Goal: Transaction & Acquisition: Purchase product/service

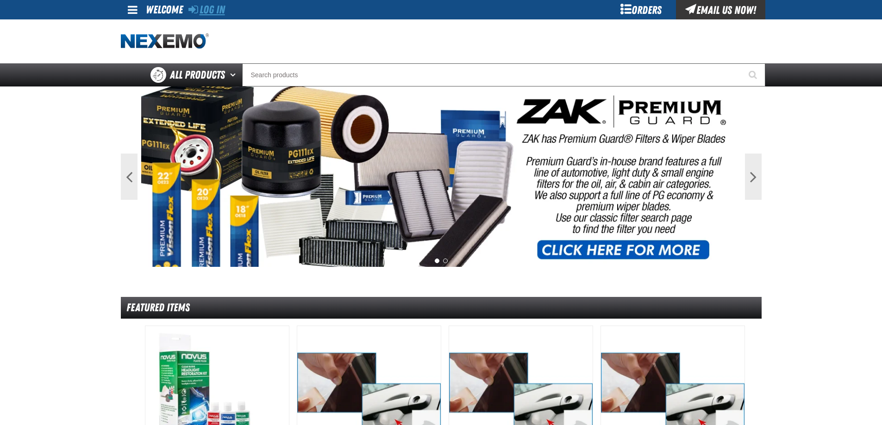
click at [216, 14] on link "Log In" at bounding box center [206, 9] width 37 height 13
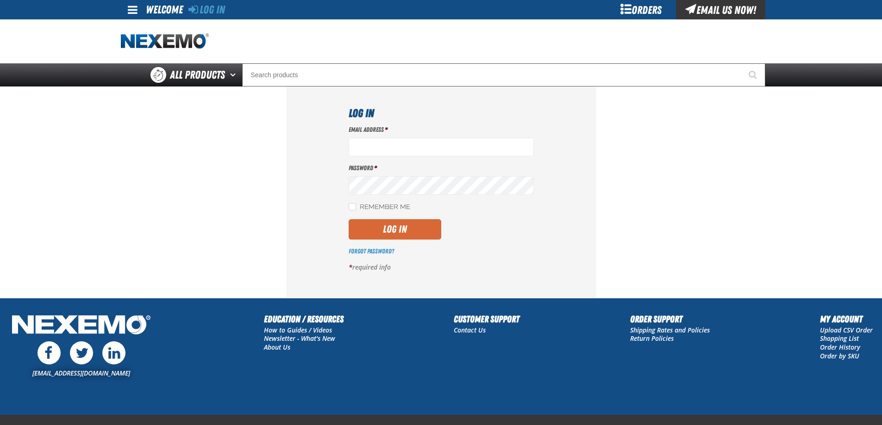
type input "[EMAIL_ADDRESS][DOMAIN_NAME]"
click at [390, 227] on button "Log In" at bounding box center [395, 229] width 93 height 20
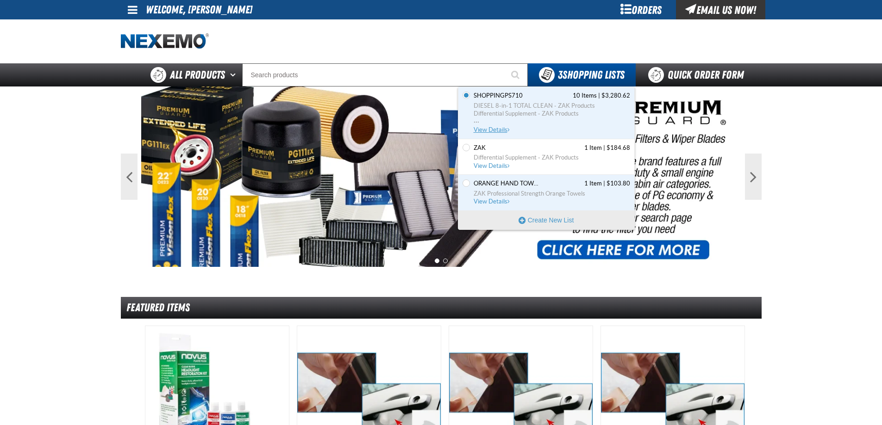
click at [492, 131] on span "View Details" at bounding box center [492, 129] width 37 height 7
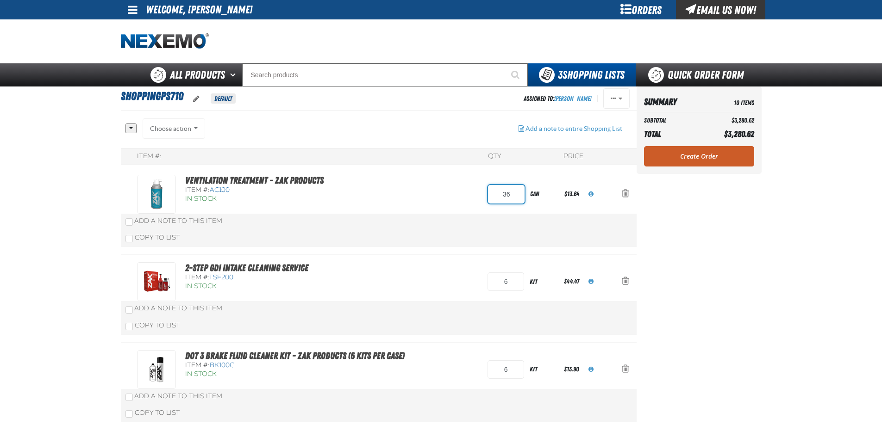
drag, startPoint x: 508, startPoint y: 195, endPoint x: 488, endPoint y: 197, distance: 20.4
click at [488, 197] on input "36" at bounding box center [506, 194] width 37 height 19
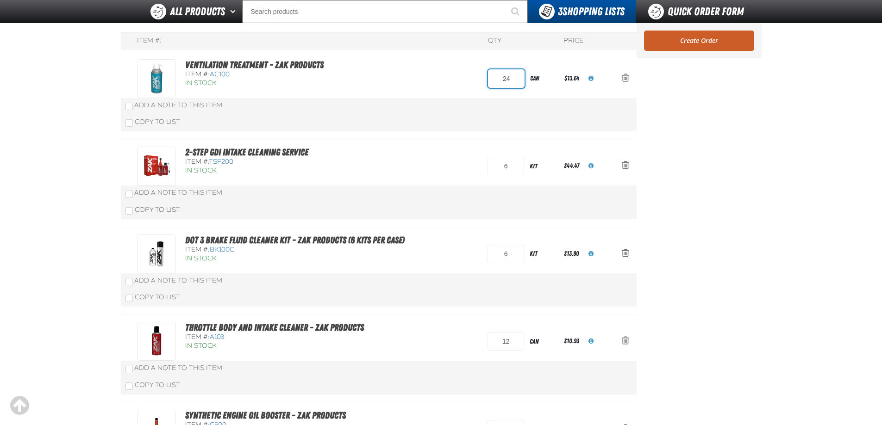
type input "24"
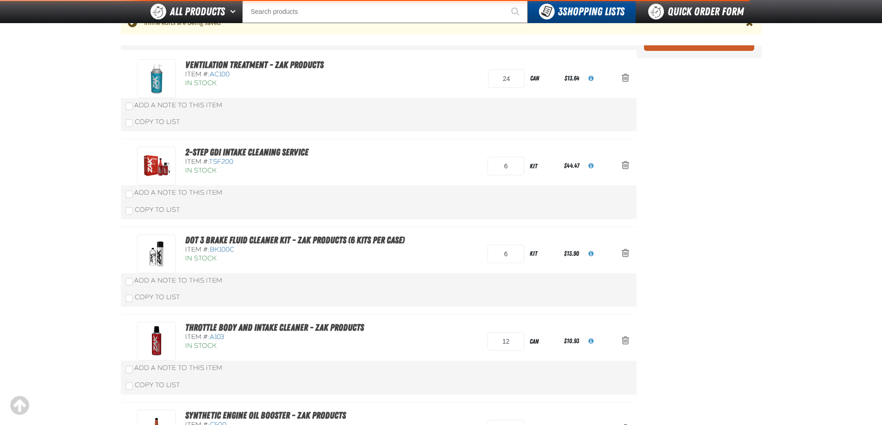
click at [478, 163] on div "2-Step GDI Intake Cleaning Service Item #: TSF200 In Stock 6 kit $44.47" at bounding box center [369, 166] width 464 height 39
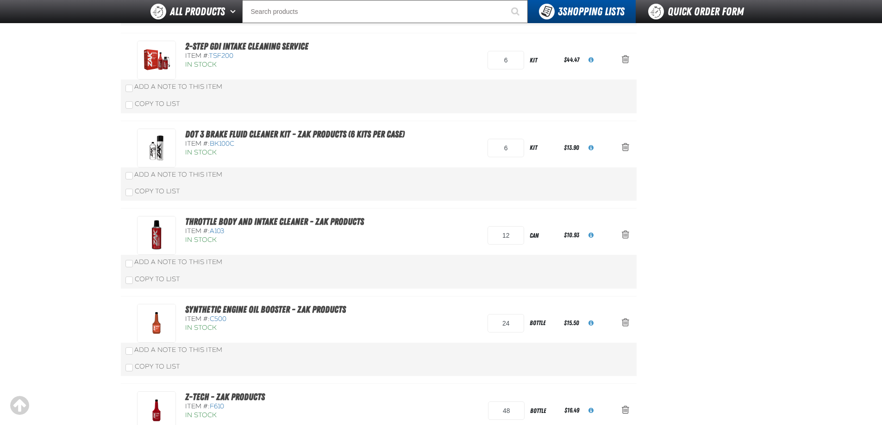
scroll to position [231, 0]
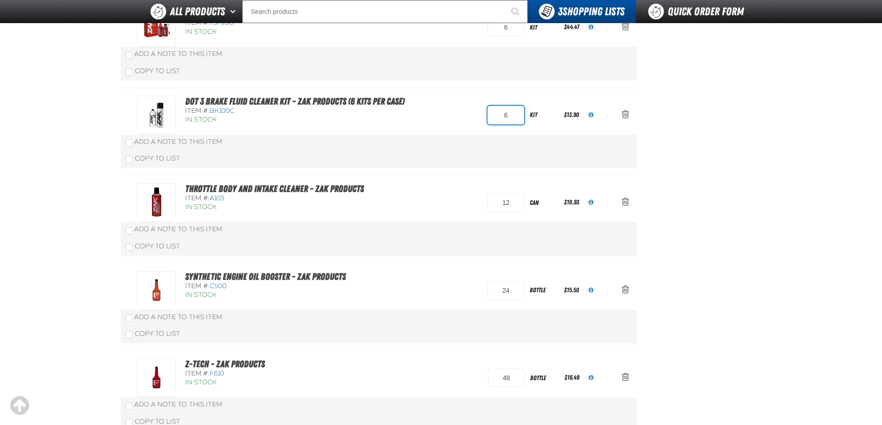
drag, startPoint x: 509, startPoint y: 116, endPoint x: 489, endPoint y: 111, distance: 20.0
click at [489, 111] on input "6" at bounding box center [505, 115] width 37 height 19
type input "18"
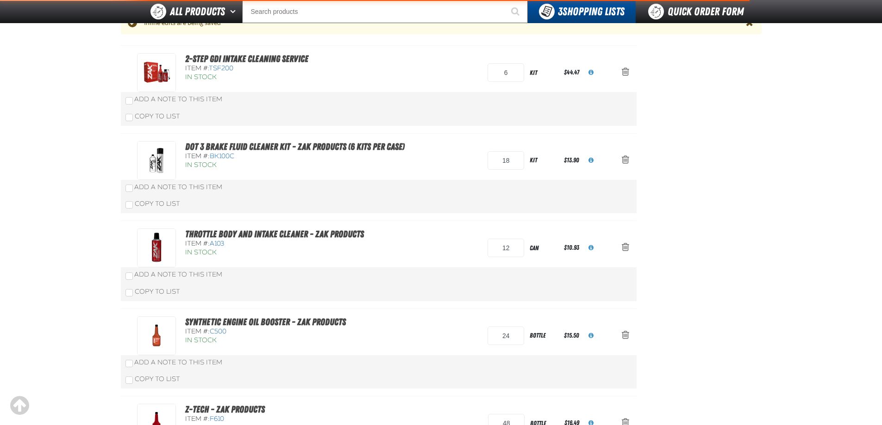
scroll to position [277, 0]
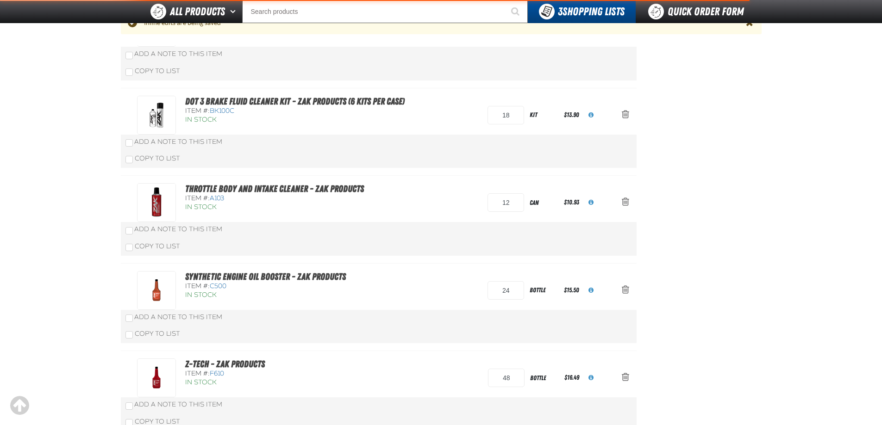
click at [491, 145] on div "Add a Note to This Item" at bounding box center [378, 141] width 506 height 9
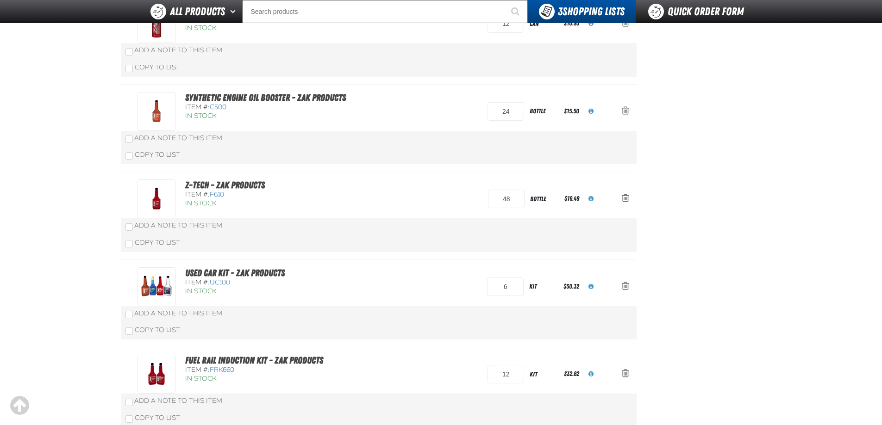
scroll to position [417, 0]
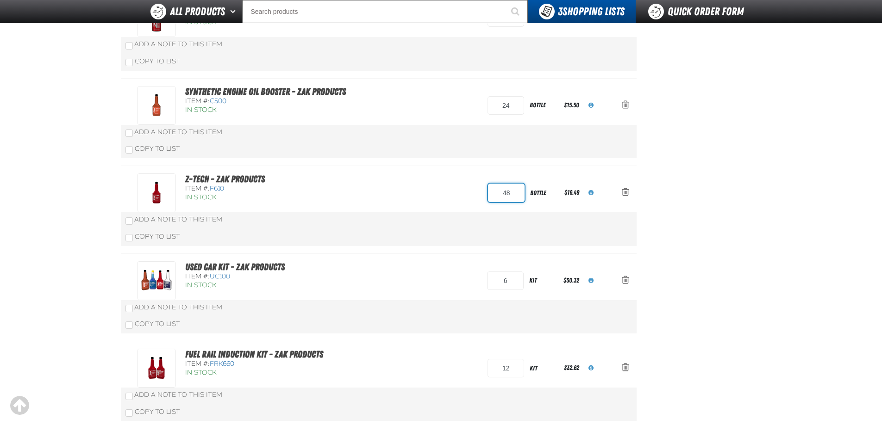
drag, startPoint x: 511, startPoint y: 194, endPoint x: 481, endPoint y: 192, distance: 29.7
click at [481, 192] on div "Z-Tech - ZAK Products Item #: F610 In Stock 48 bottle $16.49" at bounding box center [369, 193] width 464 height 39
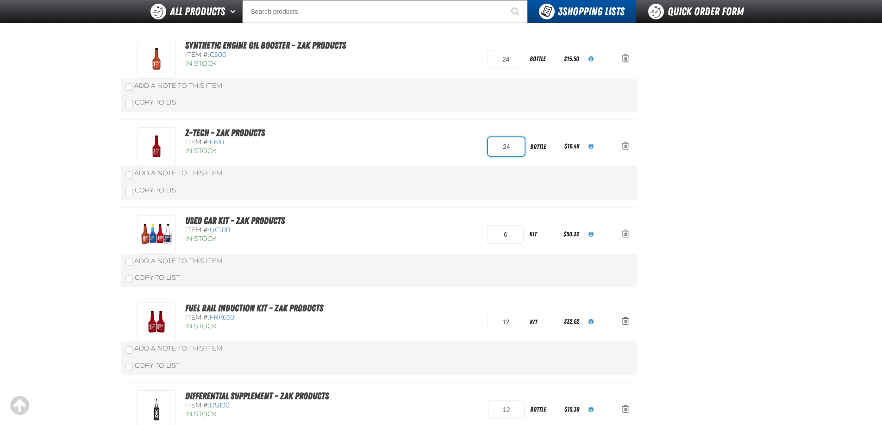
type input "24"
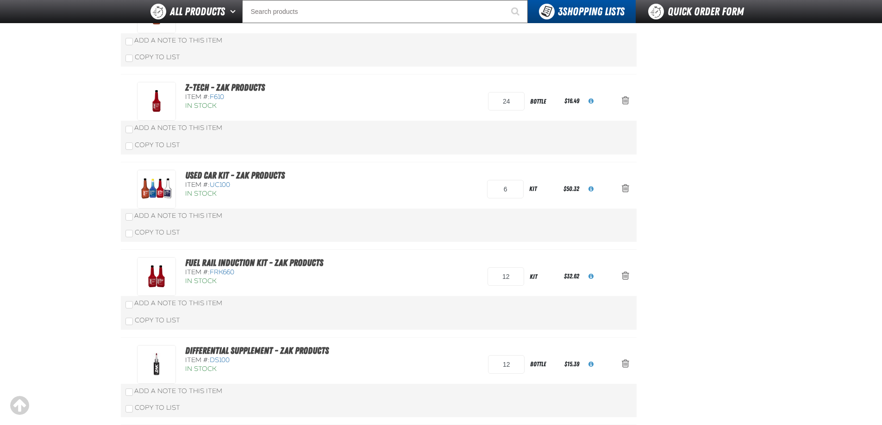
click at [443, 155] on div "Copy To List" at bounding box center [379, 146] width 516 height 18
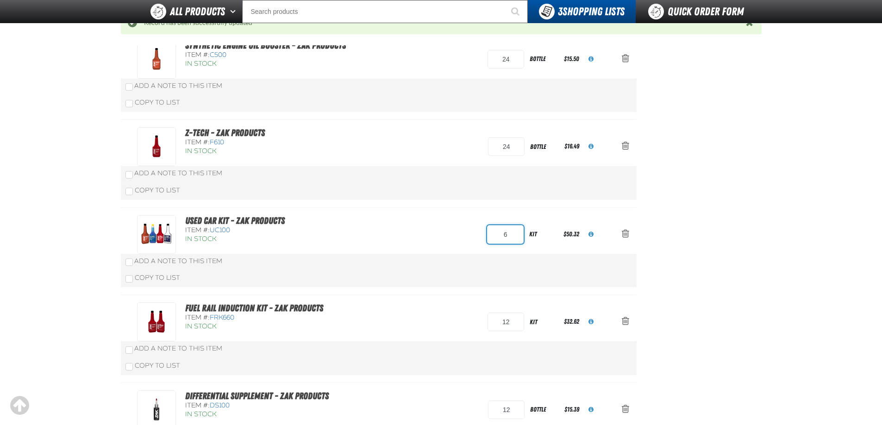
click at [507, 233] on input "6" at bounding box center [505, 234] width 37 height 19
drag, startPoint x: 618, startPoint y: 254, endPoint x: 619, endPoint y: 247, distance: 6.5
click at [618, 254] on div "Add a Note to This Item" at bounding box center [379, 261] width 516 height 15
click at [627, 233] on span "Action Remove Used Car Kit - ZAK Products from ShoppingPS710" at bounding box center [625, 233] width 7 height 9
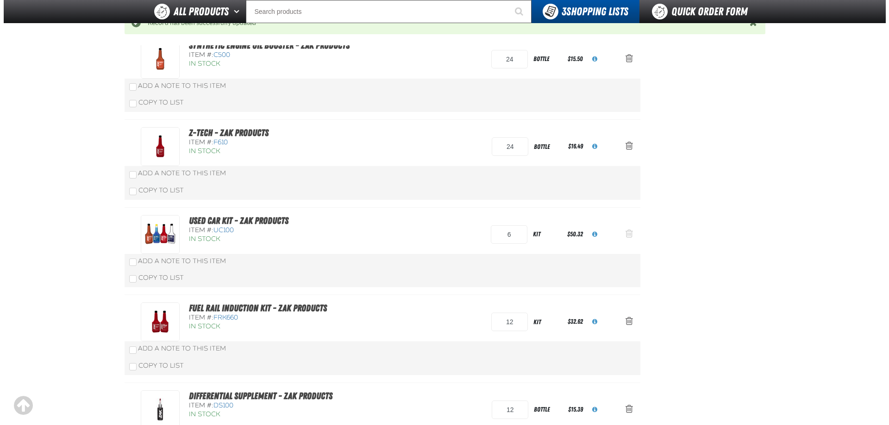
scroll to position [0, 0]
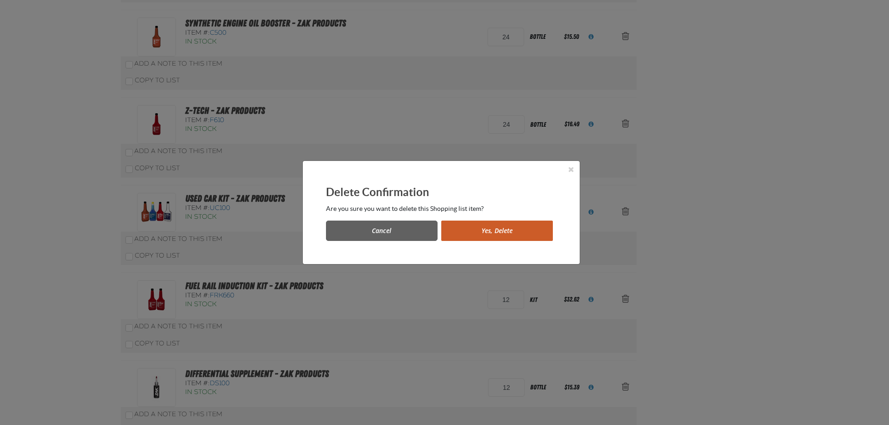
click at [509, 226] on button "Yes, Delete" at bounding box center [497, 231] width 112 height 20
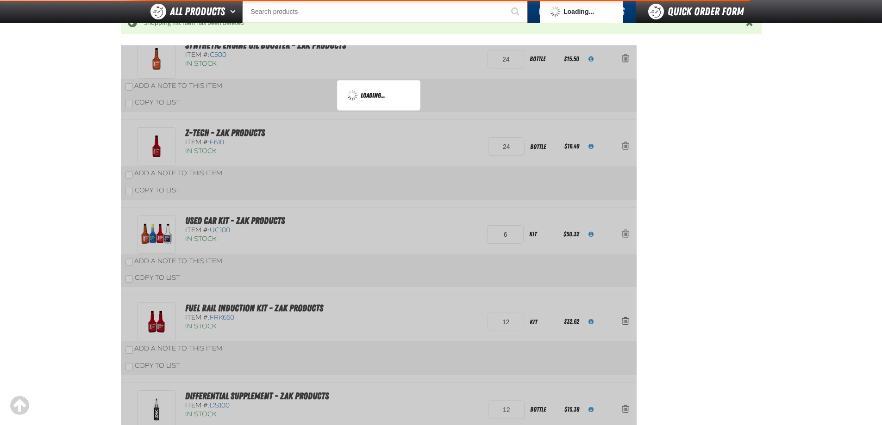
scroll to position [554, 0]
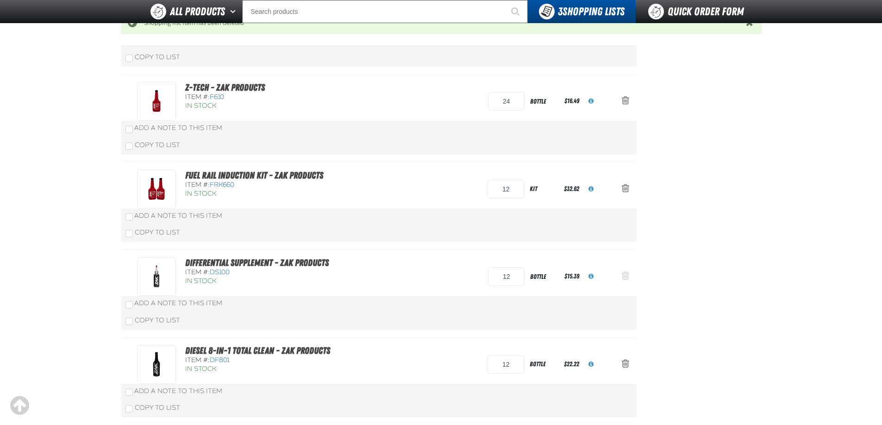
click at [627, 277] on span "Action Remove Differential Supplement - ZAK Products from ShoppingPS710" at bounding box center [625, 275] width 7 height 9
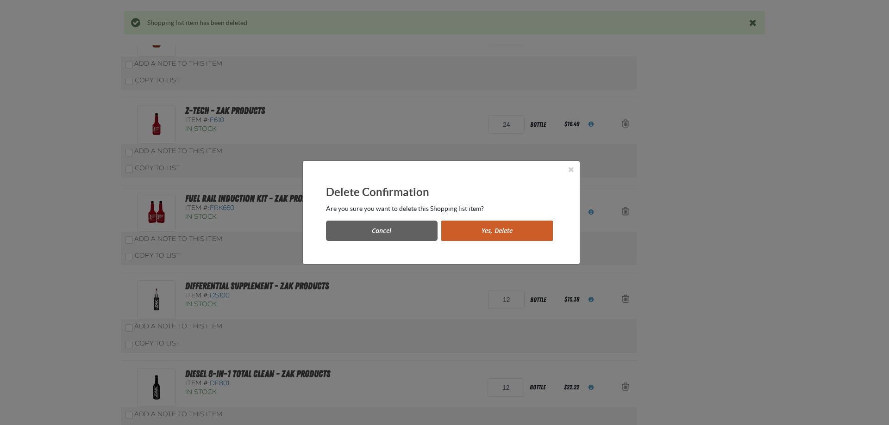
click at [505, 224] on button "Yes, Delete" at bounding box center [497, 231] width 112 height 20
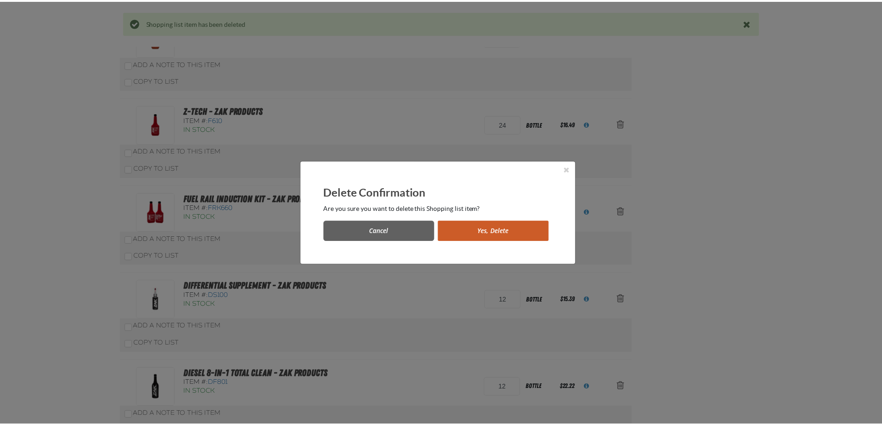
scroll to position [554, 0]
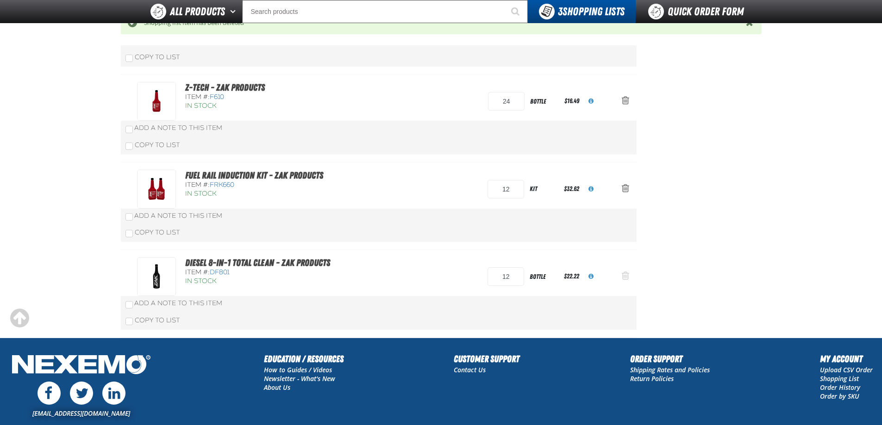
click at [623, 276] on span "Action Remove DIESEL 8-in-1 TOTAL CLEAN - ZAK Products from ShoppingPS710" at bounding box center [625, 275] width 7 height 9
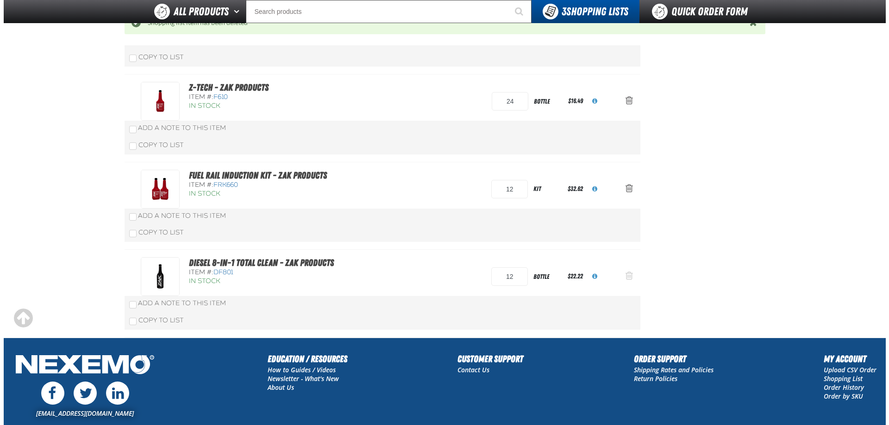
scroll to position [0, 0]
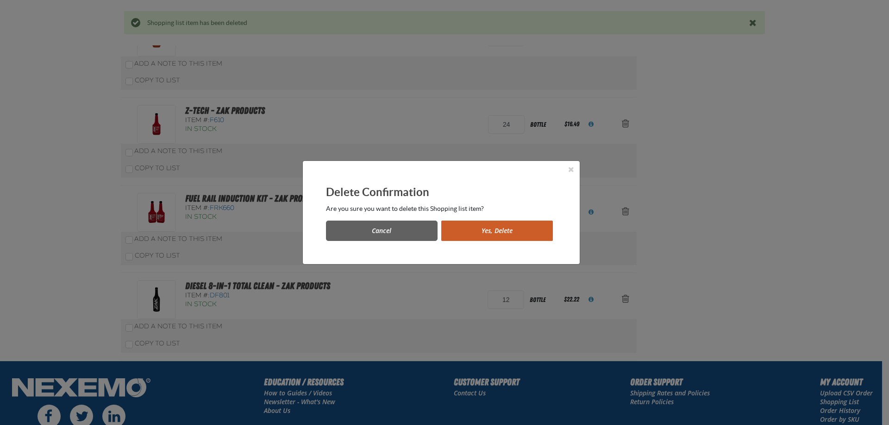
click at [495, 226] on button "Yes, Delete" at bounding box center [497, 231] width 112 height 20
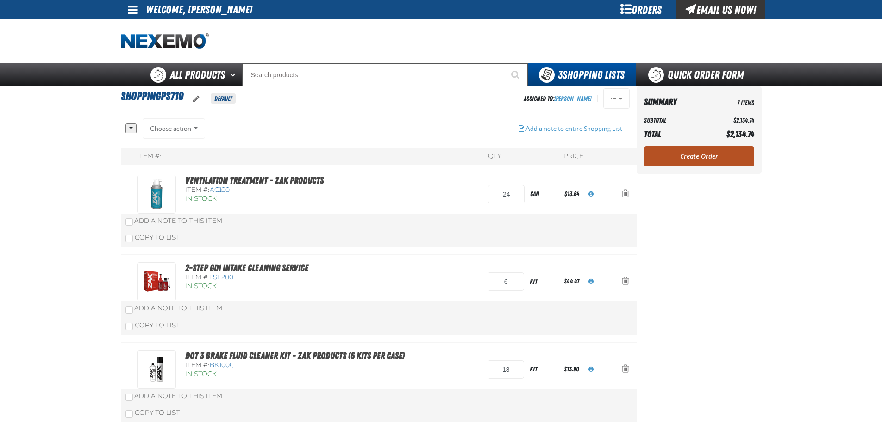
click at [697, 159] on link "Create Order" at bounding box center [699, 156] width 110 height 20
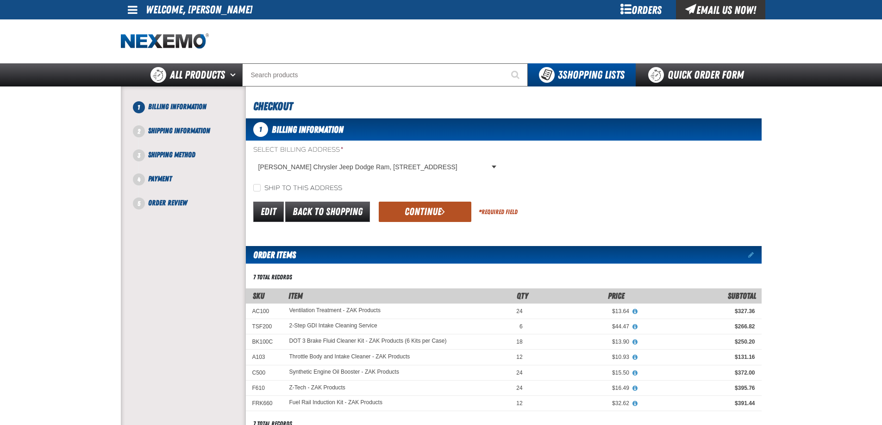
click at [410, 216] on button "Continue" at bounding box center [425, 212] width 93 height 20
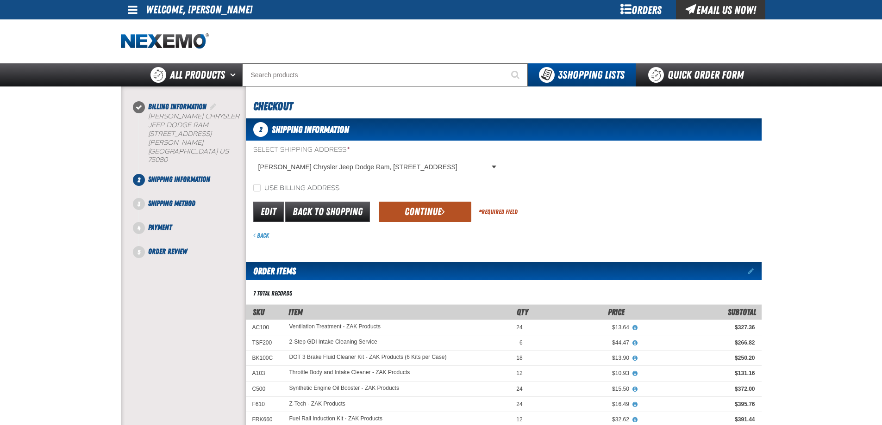
click at [410, 211] on button "Continue" at bounding box center [425, 212] width 93 height 20
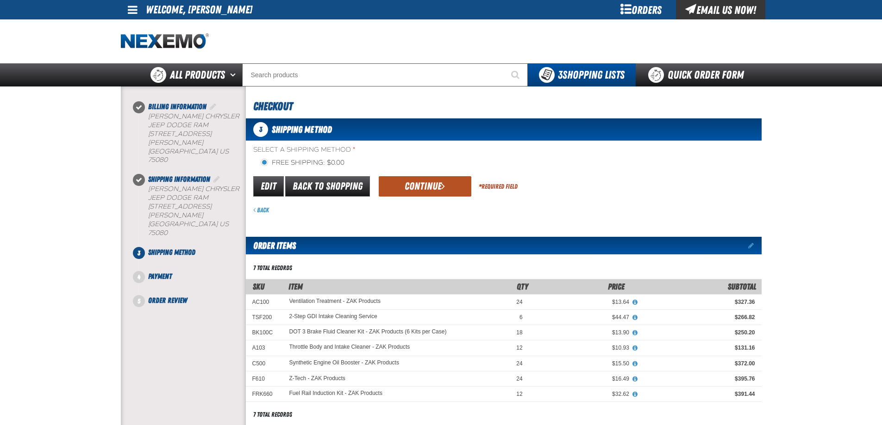
click at [423, 181] on button "Continue" at bounding box center [425, 186] width 93 height 20
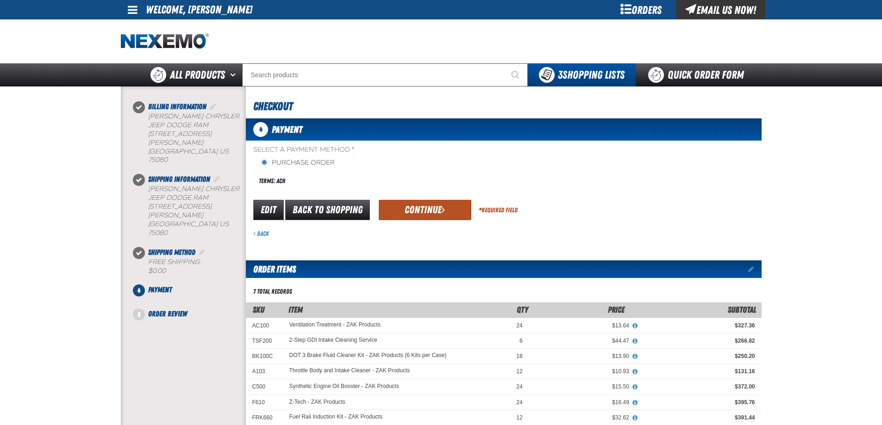
click at [400, 204] on button "Continue" at bounding box center [425, 210] width 93 height 20
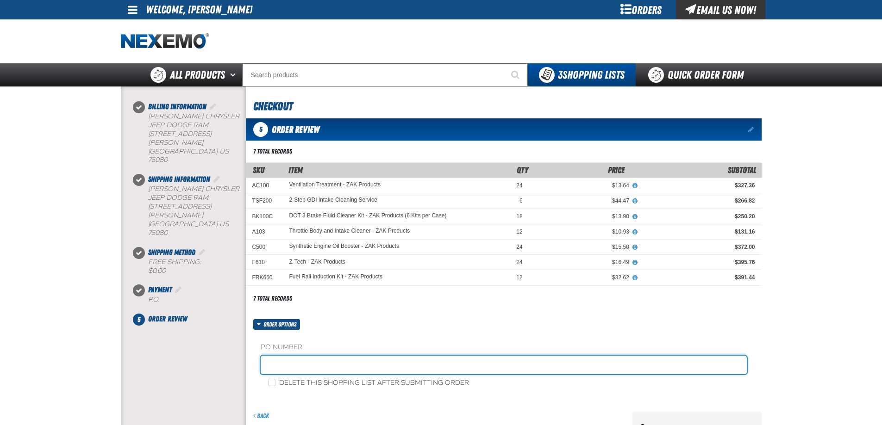
click at [283, 360] on input "text" at bounding box center [504, 365] width 486 height 19
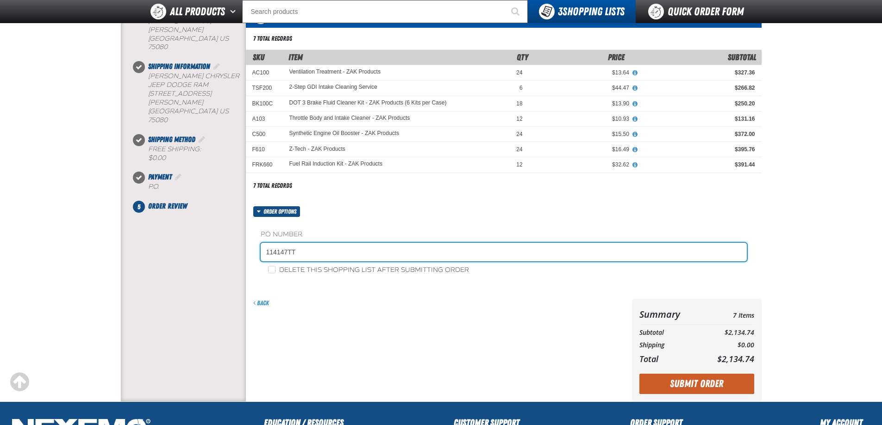
scroll to position [93, 0]
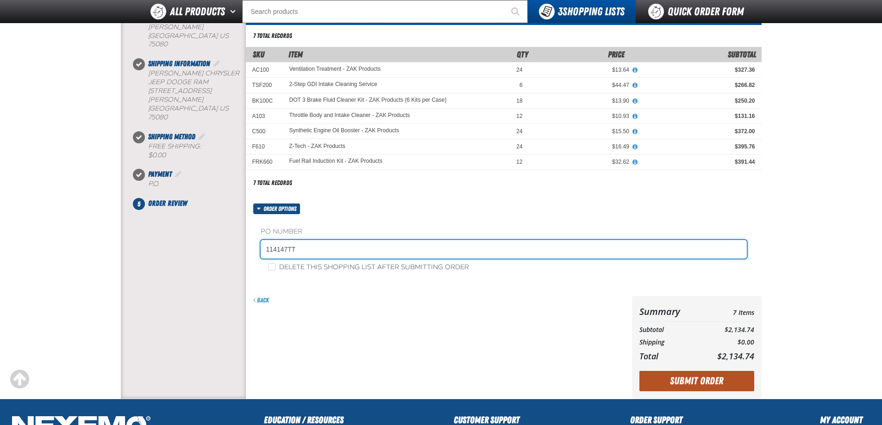
type input "114147TT"
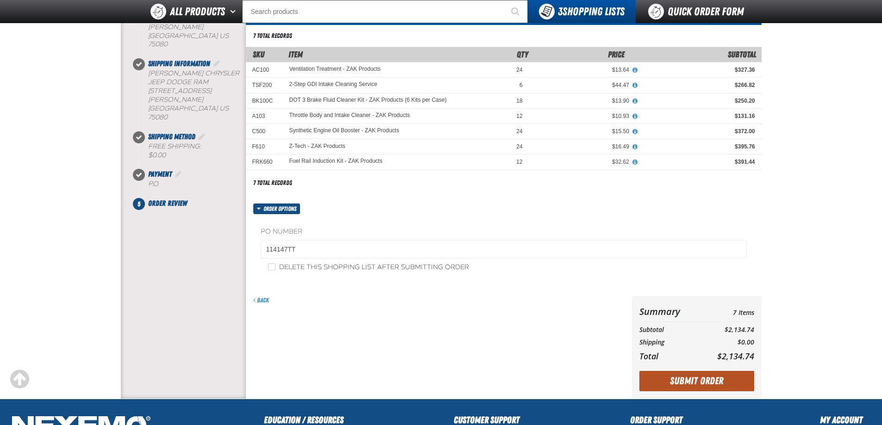
click at [684, 378] on button "Submit Order" at bounding box center [696, 381] width 115 height 20
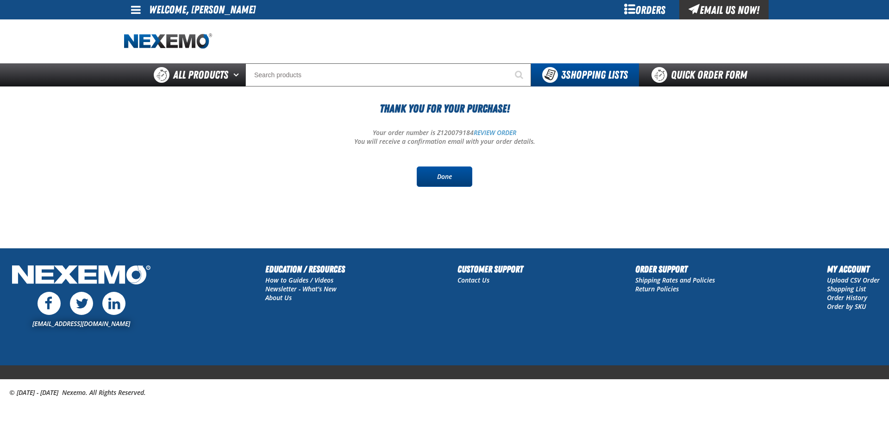
click at [447, 178] on link "Done" at bounding box center [445, 177] width 56 height 20
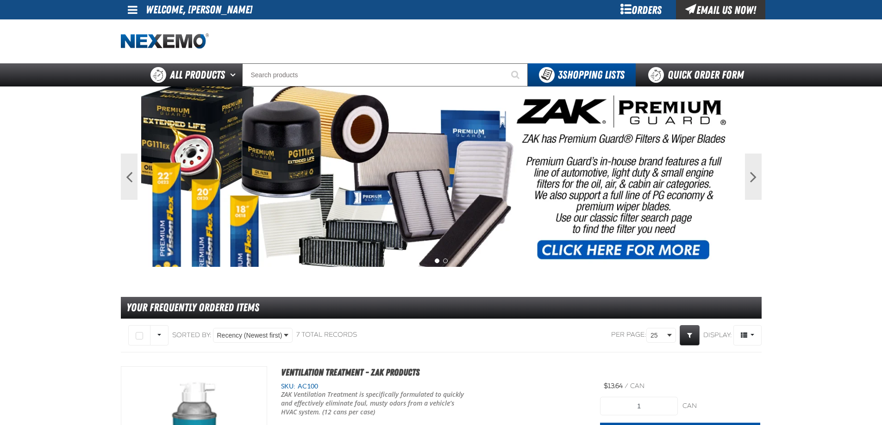
click at [135, 12] on span at bounding box center [133, 9] width 10 height 11
click at [146, 43] on link "Sign Out Sign Out" at bounding box center [140, 45] width 31 height 9
